Goal: Communication & Community: Answer question/provide support

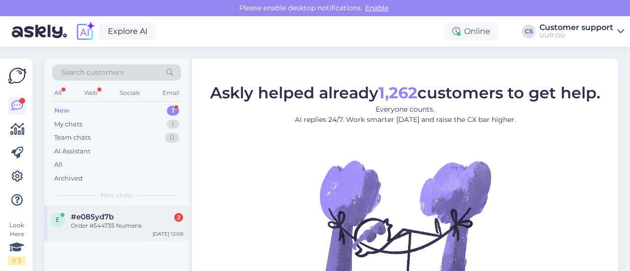
click at [108, 232] on div "e #e085yd7b 2 Order #544735 Numeris [DATE] 12:08" at bounding box center [116, 223] width 145 height 35
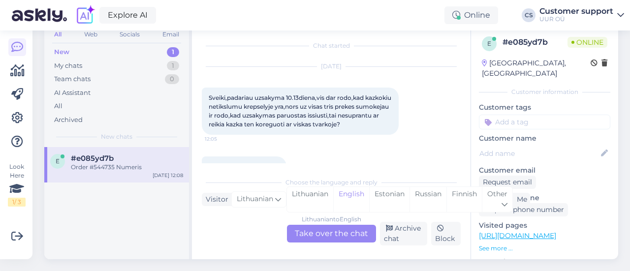
scroll to position [25, 0]
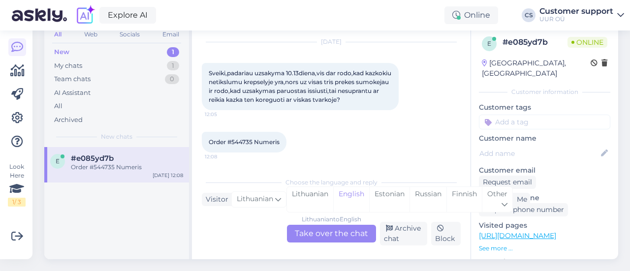
click at [336, 227] on div "Lithuanian to English Take over the chat" at bounding box center [331, 234] width 89 height 18
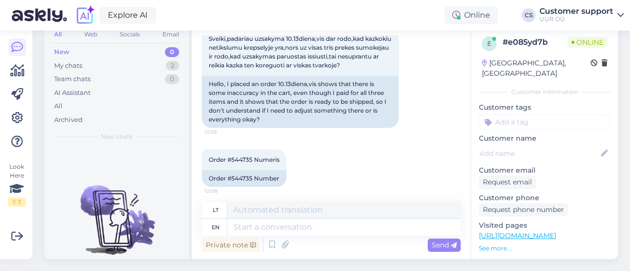
scroll to position [64, 0]
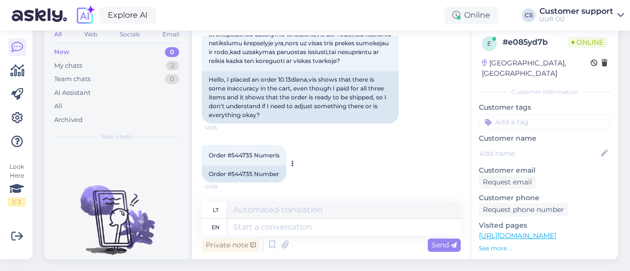
click at [237, 166] on div "Order #544735 Number" at bounding box center [244, 174] width 85 height 17
copy div "544735"
click at [284, 219] on textarea at bounding box center [343, 227] width 233 height 17
type textarea "Hello!"
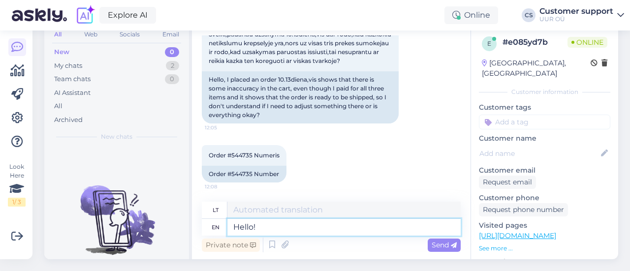
type textarea "Sveiki!"
type textarea "Hello! The or"
type textarea "Sveiki! The"
type textarea "Hello! The order has"
type textarea "Sveiki! Užsakymas"
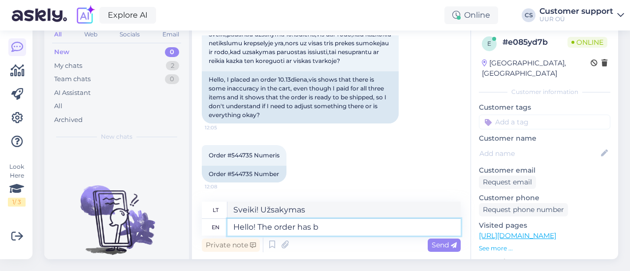
type textarea "Hello! The order has be"
type textarea "Sveiki! Užsakymas pateiktas"
type textarea "Hello! The order has been sh"
type textarea "Sveiki! Užsakymas priimtas"
type textarea "Hello! The order has been shipped"
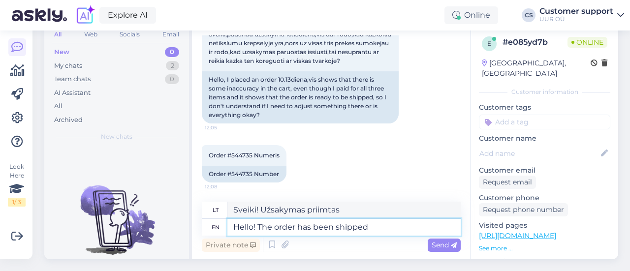
type textarea "Sveiki! Užsakymas išsiųstas"
drag, startPoint x: 376, startPoint y: 224, endPoint x: 313, endPoint y: 225, distance: 62.5
click at [313, 225] on textarea "Hello! The order has been shipped" at bounding box center [343, 227] width 233 height 17
type textarea "Hello! The order has been com"
type textarea "Sveiki! Užsakymas priimtas"
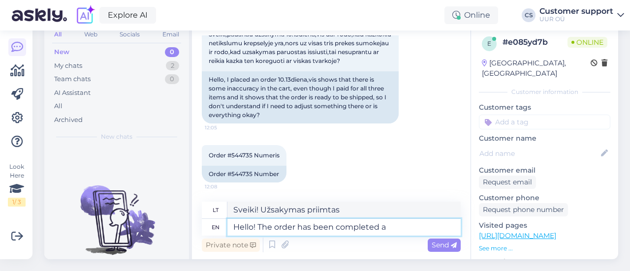
type textarea "Hello! The order has been completed an"
type textarea "Sveiki! Užsakymas įvykdytas"
type textarea "Hello! The order has been completed and is"
type textarea "Sveiki! Užsakymas įvykdytas ir"
type textarea "Hello! The order has been completed and is c"
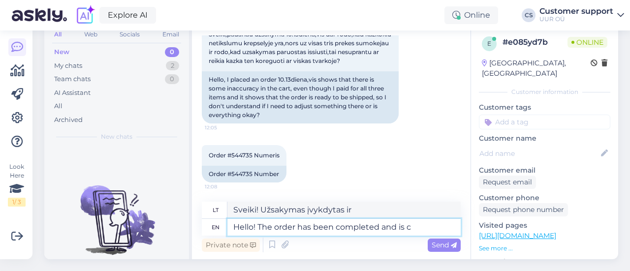
type textarea "Sveiki! Užsakymas įvykdytas ir yra"
type textarea "Hello! The order has been completed and is currently"
type textarea "Sveiki! Užsakymas įvykdytas ir šiuo metu vykdomas"
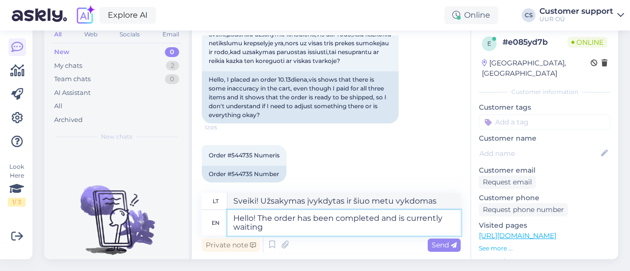
type textarea "Hello! The order has been completed and is currently waiting"
type textarea "Sveiki! Užsakymas įvykdytas ir šiuo metu laukiama."
type textarea "Hello! The order has been completed and is currently waiting for"
type textarea "Sveiki! Užsakymas įvykdytas ir šiuo metu laukiama jūsų."
type textarea "Hello! The order has been completed and is currently waiting for courier"
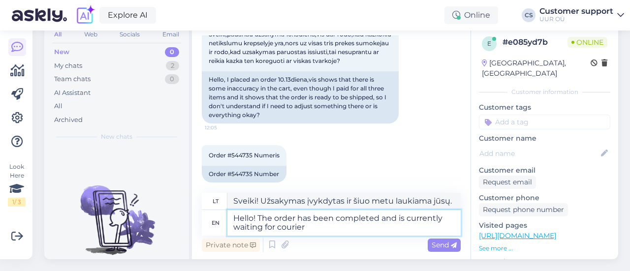
type textarea "Sveiki! Užsakymas įvykdytas ir šiuo metu laukia kurjerio."
type textarea "Hello! The order has been completed and is currently waiting for courier pickup…"
type textarea "Sveiki! Užsakymas įvykdytas ir šiuo metu laukia, kol jį paims kurjeris."
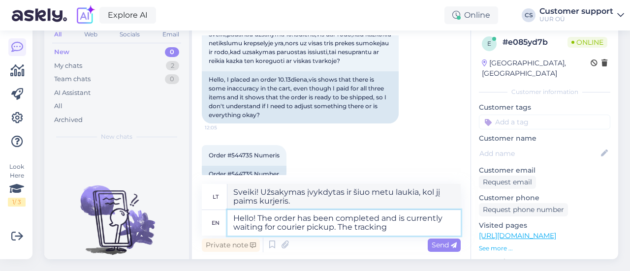
type textarea "Hello! The order has been completed and is currently waiting for courier pickup…"
type textarea "Sveiki! Užsakymas įvykdytas ir šiuo metu laukia, kol jį paims kurjeris. Sekimas…"
type textarea "Hello! The order has been completed and is currently waiting for courier pickup…"
type textarea "Sveiki! Užsakymas įvykdytas ir šiuo metu laukia, kol jį paims kurjeris. Sekimas…"
type textarea "Hello! The order has been completed and is currently waiting for courier pickup…"
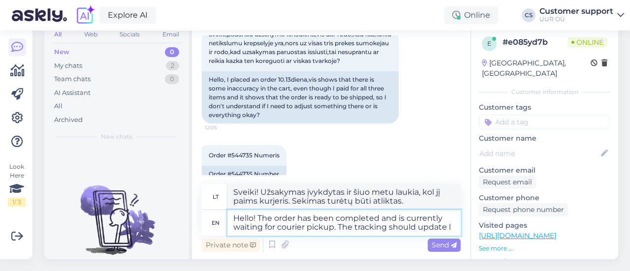
type textarea "Sveiki! Užsakymas įvykdytas ir šiuo metu laukia, kol jį paims kurjeris. Sekimo …"
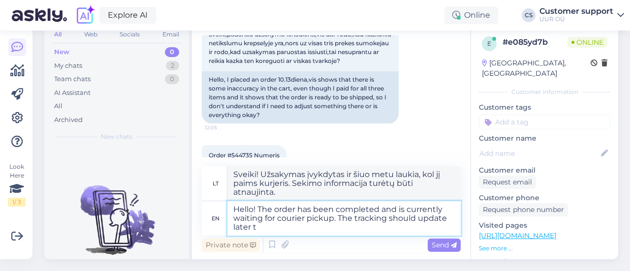
type textarea "Hello! The order has been completed and is currently waiting for courier pickup…"
type textarea "Sveiki! Užsakymas įvykdytas ir šiuo metu laukia, kol jį paims kurjeris. Sekimo …"
type textarea "Hello! The order has been completed and is currently waiting for courier pickup…"
type textarea "Sveiki! Užsakymas įvykdytas ir šiuo metu laukia, kol jį paims kurjeris. Sekimo …"
type textarea "Hello! The order has been completed and is currently waiting for courier pickup…"
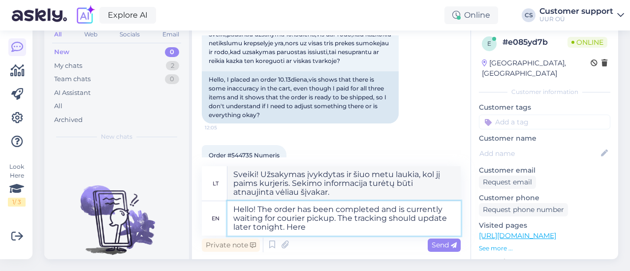
type textarea "Sveiki! Užsakymas įvykdytas ir šiuo metu laukia, kol jį paims kurjeris. Sekimo …"
type textarea "Hello! The order has been completed and is currently waiting for courier pickup…"
type textarea "Sveiki! Užsakymas įvykdytas ir šiuo metu laukia, kol jį paims kurjeris. Sekimo …"
type textarea "Hello! The order has been completed and is currently waiting for courier pickup…"
type textarea "Sveiki! Užsakymas įvykdytas ir šiuo metu laukia, kol jį paims kurjeris. Sekimo …"
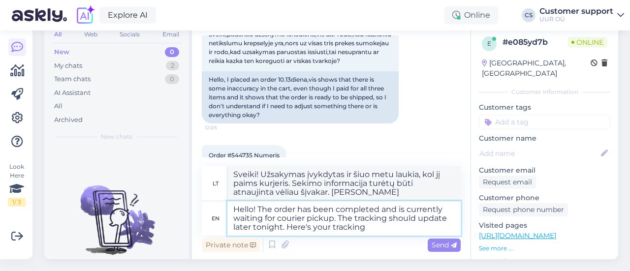
type textarea "Hello! The order has been completed and is currently waiting for courier pickup…"
type textarea "Sveiki! Užsakymas įvykdytas ir šiuo metu laukia, kol jį paims kurjeris. Sekimo …"
click at [275, 201] on textarea "Hello! The order has been completed and is currently waiting for courier pickup…" at bounding box center [343, 218] width 233 height 34
drag, startPoint x: 272, startPoint y: 201, endPoint x: 259, endPoint y: 202, distance: 13.3
click at [259, 202] on textarea "Hello! The order has been completed and is currently waiting for courier pickup…" at bounding box center [343, 218] width 233 height 34
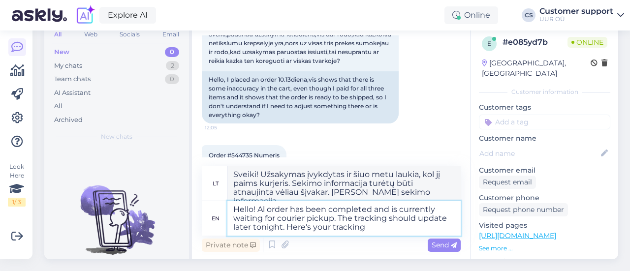
type textarea "Hello! All order has been completed and is currently waiting for courier pickup…"
type textarea "Sveiki! Visas užsakymas įvykdytas ir šiuo metu laukia, kol jį paims [DEMOGRAPHI…"
type textarea "Hello! All t order has been completed and is currently waiting for courier pick…"
type textarea "Sveiki! Visi užsakymai įvykdyti ir šiuo metu laukia, kol juos paims kurjeris. S…"
type textarea "Hello! All th order has been completed and is currently waiting for courier pic…"
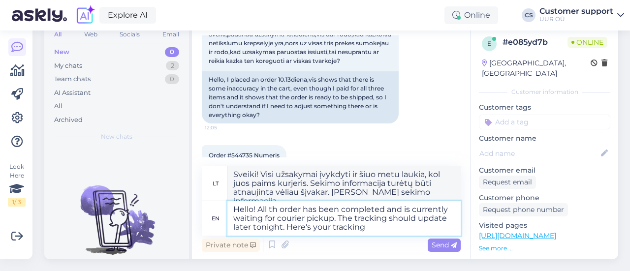
type textarea "Sveiki! Visi užsakymai jau įvykdyti ir šiuo metu laukia, kol juos paims kurjeri…"
type textarea "Hello! All thr order has been completed and is currently waiting for courier pi…"
type textarea "Sveiki! Visas užsakymas įvykdytas ir šiuo metu laukia, kol jį paims [DEMOGRAPHI…"
type textarea "Hello! All three order has been completed and is currently waiting for courier …"
type textarea "Sveiki! Visas užsakymas įvykdytas ir šiuo metu laukia, kol jį paims [DEMOGRAPHI…"
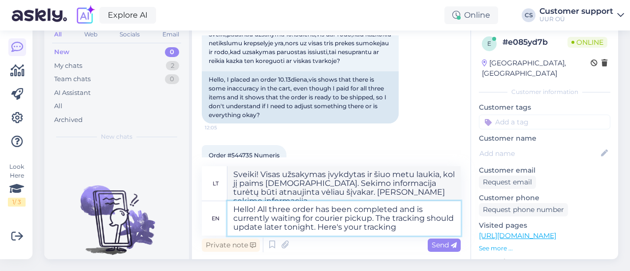
type textarea "Hello! All three order has been completed and is currently waiting for courier …"
type textarea "Sveiki! Visi trys užsakymai jau įvykdyti ir šiuo metu laukia, kol juos paims [D…"
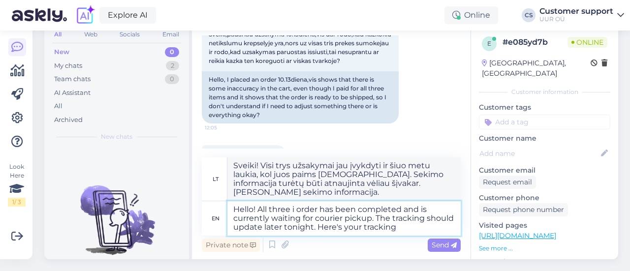
type textarea "Hello! All three it order has been completed and is currently waiting for couri…"
type textarea "Sveiki! Visi trys mano užsakymai jau įvykdyti ir šiuo metu laukia, kol juos pai…"
type textarea "Hello! All three ite order has been completed and is currently waiting for cour…"
type textarea "Sveiki! Visi trys užsakymai jau įvykdyti ir šiuo metu laukia, kol juos paims [D…"
type textarea "Hello! All three items order has been completed and is currently waiting for co…"
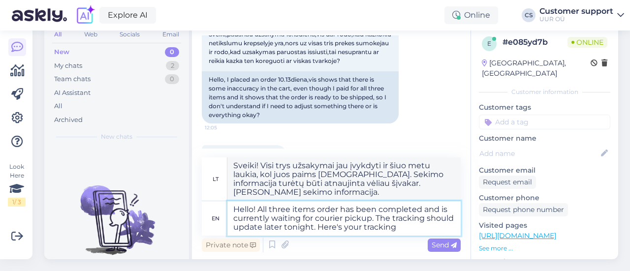
type textarea "Sveiki! Visų trijų prekių užsakymas jau įvykdytas ir šiuo metu laukia, kol kurj…"
type textarea "Hello! All three items order has been completed and is currently waiting for co…"
type textarea "Sveiki! Visų trijų prekių užsakymas jau įvykdytas ir šiuo metu laukia, kol kurj…"
type textarea "Hello! All three items in order has been completed and is currently waiting for…"
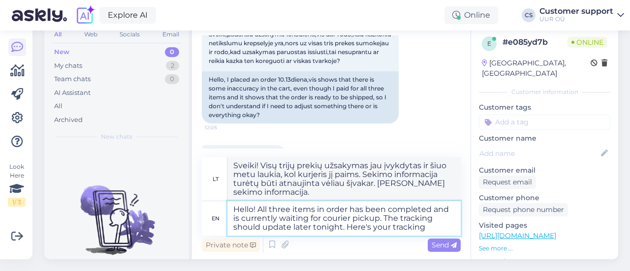
type textarea "Sveiki! Visos trys mano užsakytos prekės jau paruoštos ir šiuo metu laukia, [PE…"
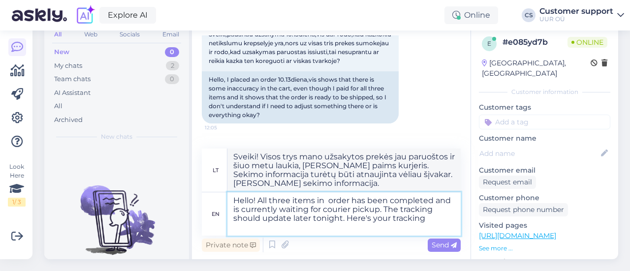
type textarea "Hello! All three items in t order has been completed and is currently waiting f…"
type textarea "Sveiki! Visos trys užsakytos prekės jau pristatytos ir šiuo metu laukia, [PERSO…"
type textarea "Hello! All three items in the order has been completed and is currently waiting…"
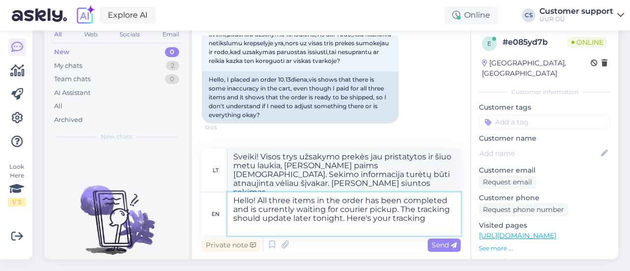
type textarea "Sveiki! Visos trys užsakytos prekės jau pristatytos ir šiuo metu laukia, [PERSO…"
click at [375, 193] on textarea "Hello! All three items in the order has been completed and is currently waiting…" at bounding box center [343, 214] width 233 height 43
click at [378, 193] on textarea "Hello! All three items in the order has been completed and is currently waiting…" at bounding box center [343, 214] width 233 height 43
type textarea "Hello! All three items in the order hav been completed and is currently waiting…"
type textarea "Sveiki! Visos trys užsakytos prekės jau surinktos ir šiuo metu laukia, [PERSON_…"
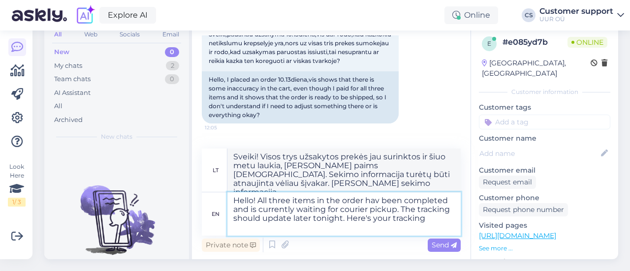
type textarea "Hello! All three items in the order have been completed and is currently waitin…"
type textarea "Sveiki! Visos trys užsakytos prekės jau pristatytos ir šiuo metu laukia, [PERSO…"
click at [428, 194] on textarea "Hello! All three items in the order have been completed and is currently waitin…" at bounding box center [343, 214] width 233 height 43
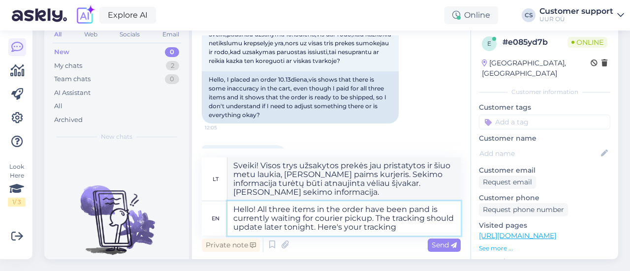
type textarea "Hello! All three items in the order have been paand is currently waiting for co…"
type textarea "Sveiki! Visos trys užsakytos prekės jau išsiųstos ir šiuo metu laukia, [PERSON_…"
type textarea "Hello! All three items in the order have been packeand is currently waiting for…"
type textarea "Sveiki! Visos trys užsakytos prekės jau supakuotos ir šiuo metu laukia, [PERSON…"
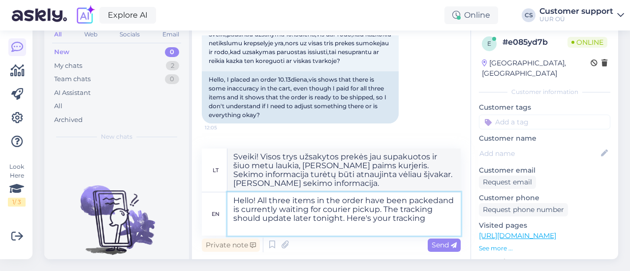
type textarea "Hello! All three items in the order have been packed and is currently waiting f…"
type textarea "Sveiki! Visos trys užsakytos prekės jau supakuotos ir šiuo metu laukia, [PERSON…"
click at [233, 200] on textarea "Hello! All three items in the order have been packed and is currently waiting f…" at bounding box center [343, 214] width 233 height 43
type textarea "Hello! All three items in the order have been packed and this currently waiting…"
type textarea "Sveiki! Visos trys užsakytos prekės jau supakuotos ir šiuo metu laukia, [PERSON…"
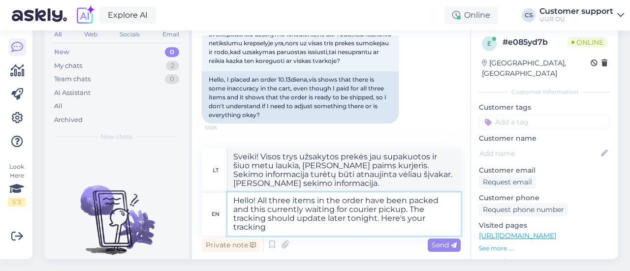
type textarea "Hello! All three items in the order have been packed and [PERSON_NAME] currentl…"
type textarea "Sveiki! Visos trys užsakytos prekės jau supakuotos ir šiuo metu laukia, [PERSON…"
type textarea "Hello! All three items in the order have been packed and the is currently waiti…"
type textarea "Sveiki! Visos trys užsakytos prekės jau supakuotos ir šiuo metu laukia, [PERSON…"
type textarea "Hello! All three items in the order have been packed and the ordis currently wa…"
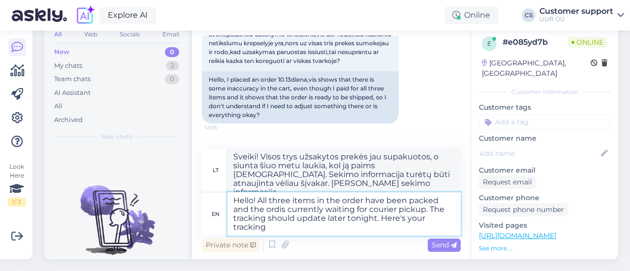
type textarea "Sveiki! Visos trys užsakytos prekės jau supakuotos ir šiuo metu laukia, [PERSON…"
type textarea "Hello! All three items in the order have been packed and the ordeis currently w…"
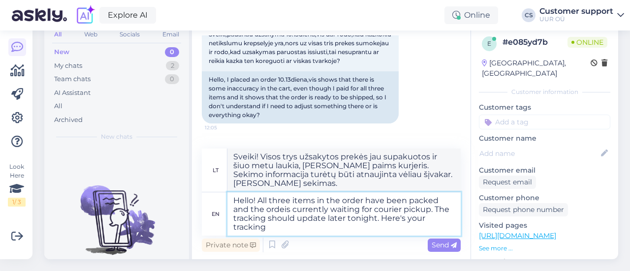
type textarea "Sveiki! Visos trys užsakytos prekės jau supakuotos, o šiuo metu laukia, [PERSON…"
type textarea "Hello! All three items in the order have been packed and the orderis currently …"
type textarea "Sveiki! Visos trys užsakymo prekės jau supakuotos ir šiuo metu laukia, [PERSON_…"
type textarea "Hello! All three items in the order have been packed and the order is currently…"
type textarea "Sveiki! Visos trys užsakymo prekės jau supakuotos ir šiuo metu laukia, kol kurj…"
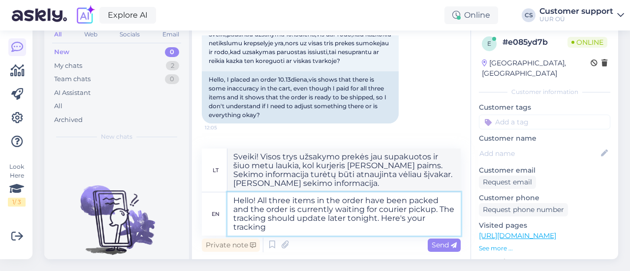
click at [297, 220] on textarea "Hello! All three items in the order have been packed and the order is currently…" at bounding box center [343, 214] width 233 height 43
click at [311, 224] on textarea "Hello! All three items in the order have been packed and the order is currently…" at bounding box center [343, 214] width 233 height 43
type textarea "Hello! All three items in the order have been packed and the order is currently…"
type textarea "Sveiki! Visos trys užsakymo prekės jau supakuotos ir šiuo metu laukia, kol kurj…"
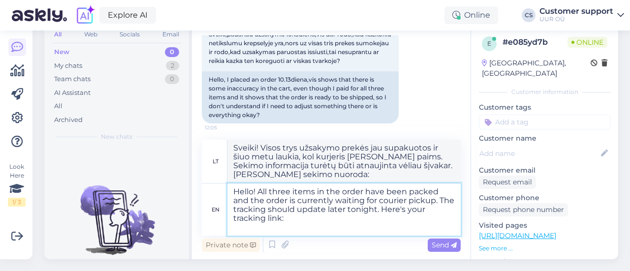
paste textarea "[URL][DOMAIN_NAME]"
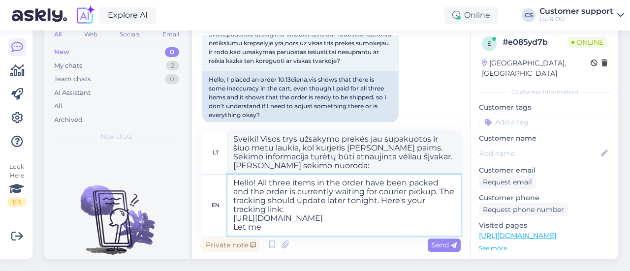
type textarea "Hello! All three items in the order have been packed and the order is currently…"
type textarea "Sveiki! Visos trys užsakymo prekės jau supakuotos ir šiuo metu laukia, [PERSON_…"
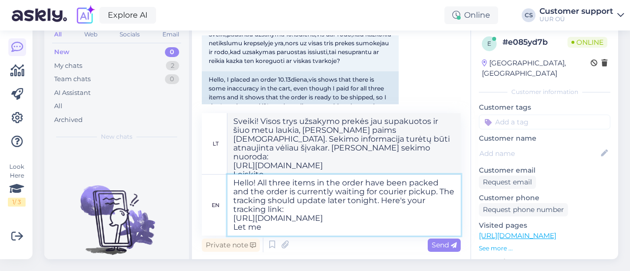
type textarea "Hello! All three items in the order have been packed and the order is currently…"
type textarea "Sveiki! Visos trys užsakymo prekės jau supakuotos ir šiuo metu laukia, kol užsa…"
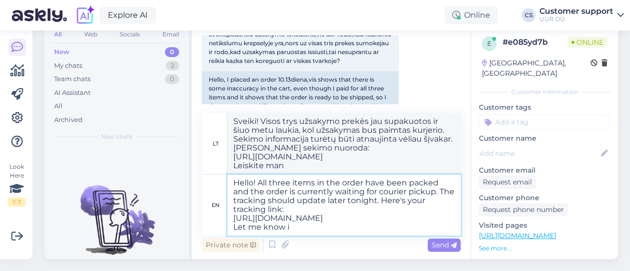
type textarea "Hello! All three items in the order have been packed and the order is currently…"
type textarea "Sveiki! Visos trys užsakymo prekės jau supakuotos ir šiuo metu laukia, [PERSON_…"
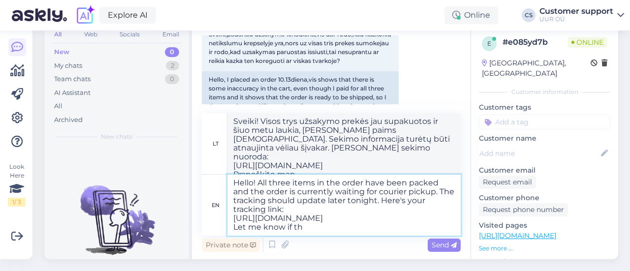
type textarea "Hello! All three items in the order have been packed and the order is currently…"
type textarea "Sveiki! Visos trys užsakymo prekės jau supakuotos ir šiuo metu laukia, [PERSON_…"
type textarea "Hello! All three items in the order have been packed and the order is currently…"
type textarea "Sveiki! Visos trys užsakymo prekės jau supakuotos ir šiuo metu laukia, kol užsa…"
type textarea "Hello! All three items in the order have been packed and the order is currently…"
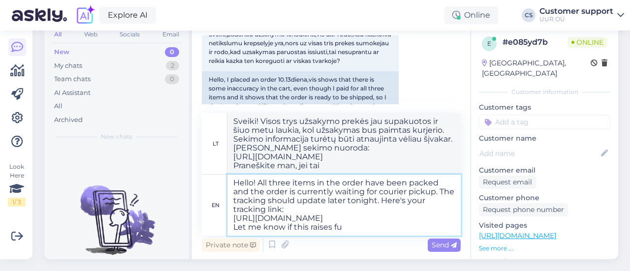
type textarea "Sveiki! Visos trys užsakymo prekės jau supakuotos ir šiuo metu laukia, kol užsa…"
type textarea "Hello! All three items in the order have been packed and the order is currently…"
type textarea "Sveiki! Visos trys užsakymo prekės jau supakuotos ir šiuo metu laukia, [PERSON_…"
type textarea "Hello! All three items in the order have been packed and the order is currently…"
type textarea "Sveiki! Visos trys užsakymo prekės jau supakuotos ir šiuo metu laukia, kol užsa…"
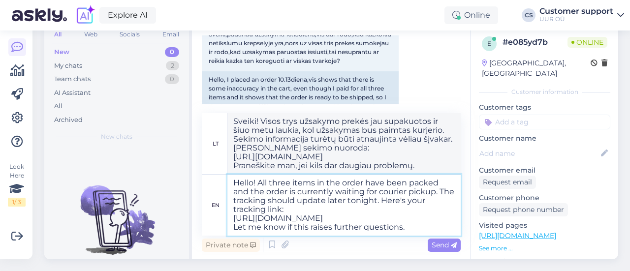
type textarea "Hello! All three items in the order have been packed and the order is currently…"
type textarea "Sveiki! Visos trys užsakymo prekės jau supakuotos ir šiuo metu laukia, [PERSON_…"
type textarea "Hello! All three items in the order have been packed and the order is currently…"
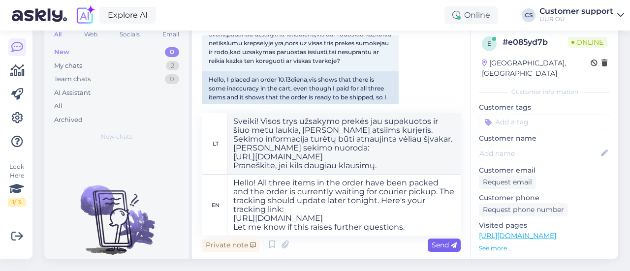
click at [436, 241] on span "Send" at bounding box center [444, 245] width 25 height 9
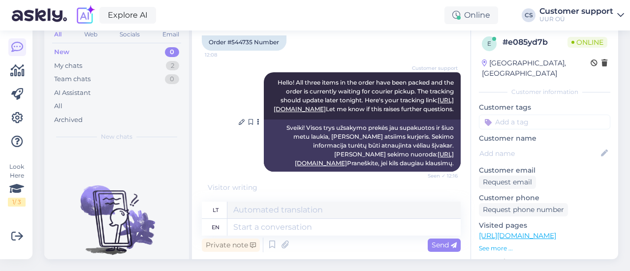
scroll to position [261, 0]
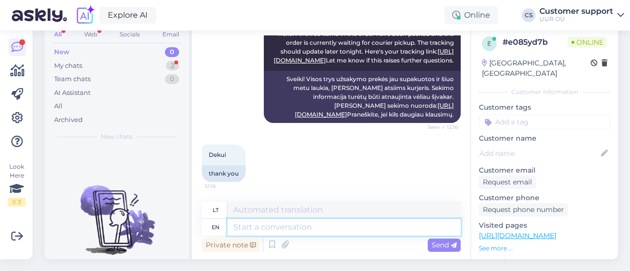
click at [267, 220] on textarea at bounding box center [343, 227] width 233 height 17
click at [104, 59] on div "My chats 2" at bounding box center [116, 66] width 129 height 14
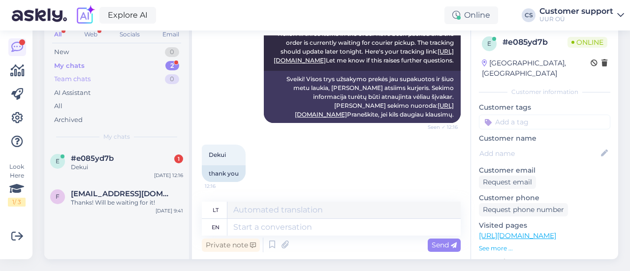
click at [104, 72] on div "Team chats 0" at bounding box center [116, 79] width 129 height 14
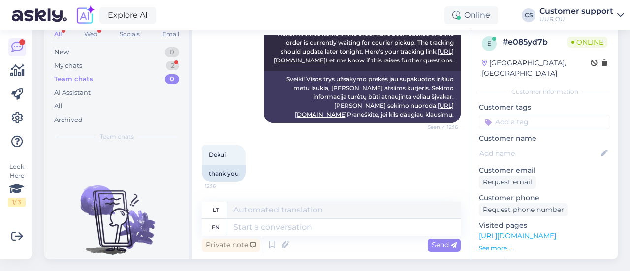
click at [117, 72] on div "Team chats 0" at bounding box center [116, 79] width 129 height 14
click at [101, 59] on div "My chats 2" at bounding box center [116, 66] width 129 height 14
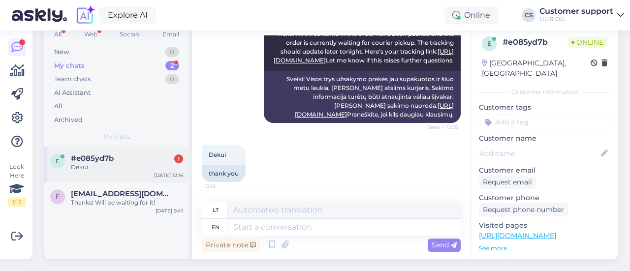
click at [125, 154] on div "#e085yd7b 1" at bounding box center [127, 158] width 112 height 9
click at [131, 198] on div "Thanks! Will be waiting for it!" at bounding box center [127, 202] width 112 height 9
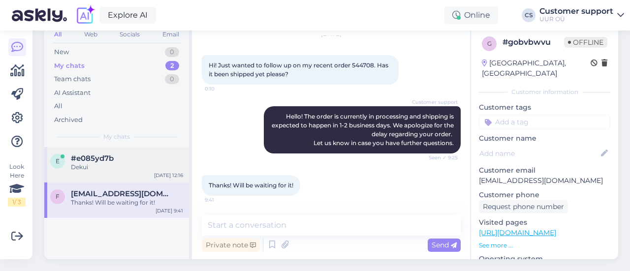
click at [109, 163] on div "Dekui" at bounding box center [127, 167] width 112 height 9
